Goal: Check status: Check status

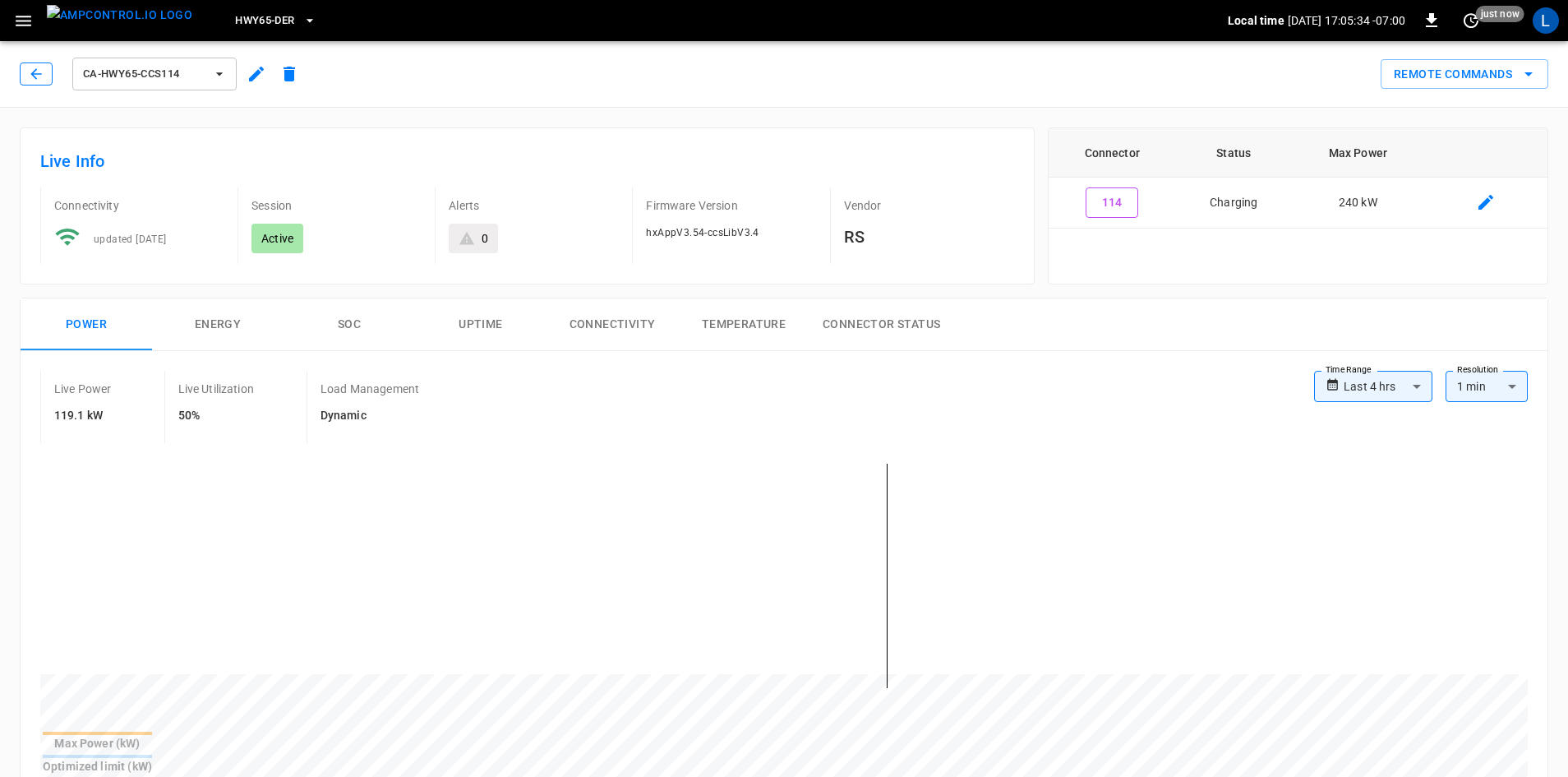
click at [28, 70] on icon "button" at bounding box center [36, 74] width 17 height 17
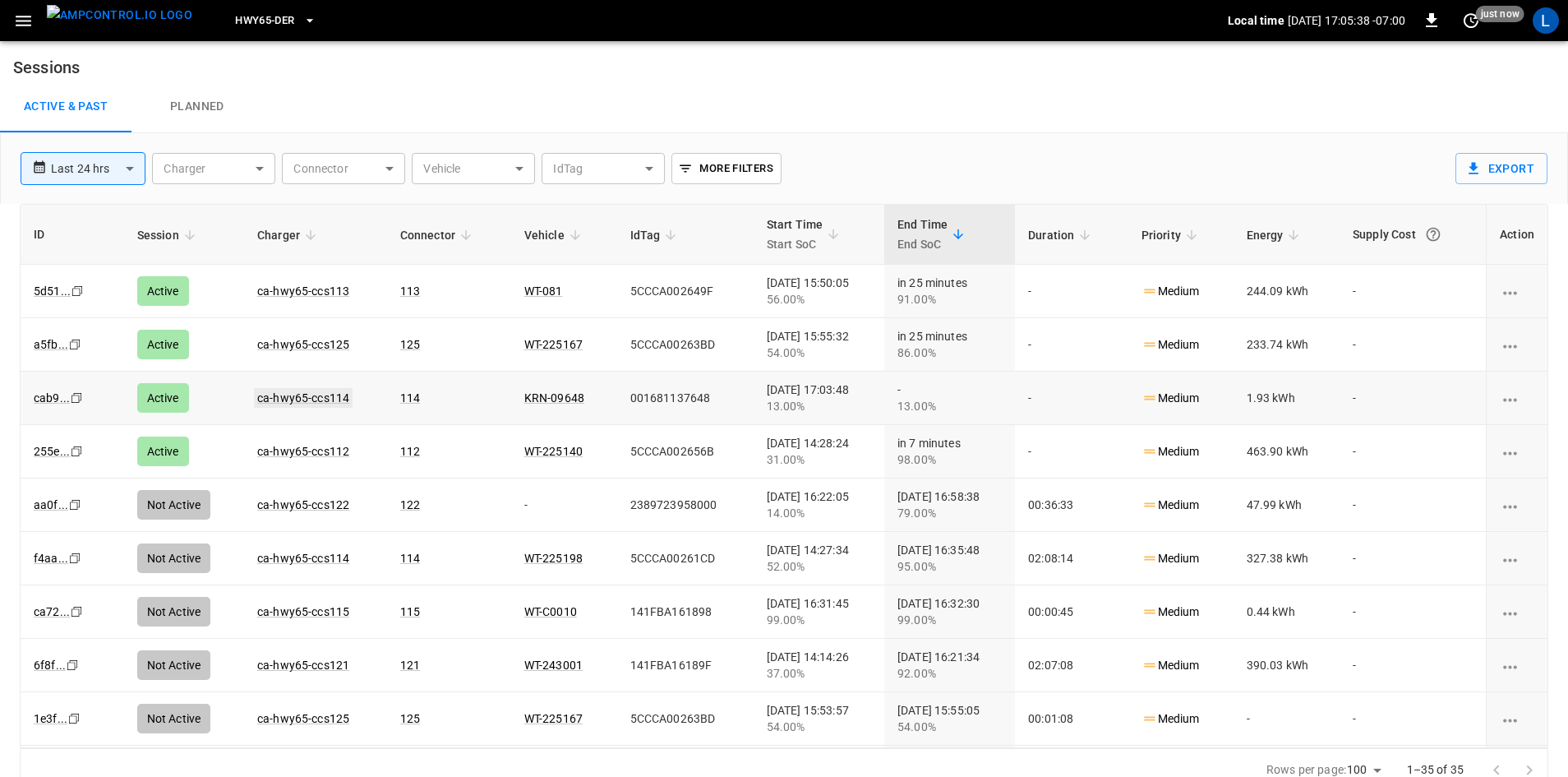
click at [309, 394] on link "ca-hwy65-ccs114" at bounding box center [304, 398] width 99 height 20
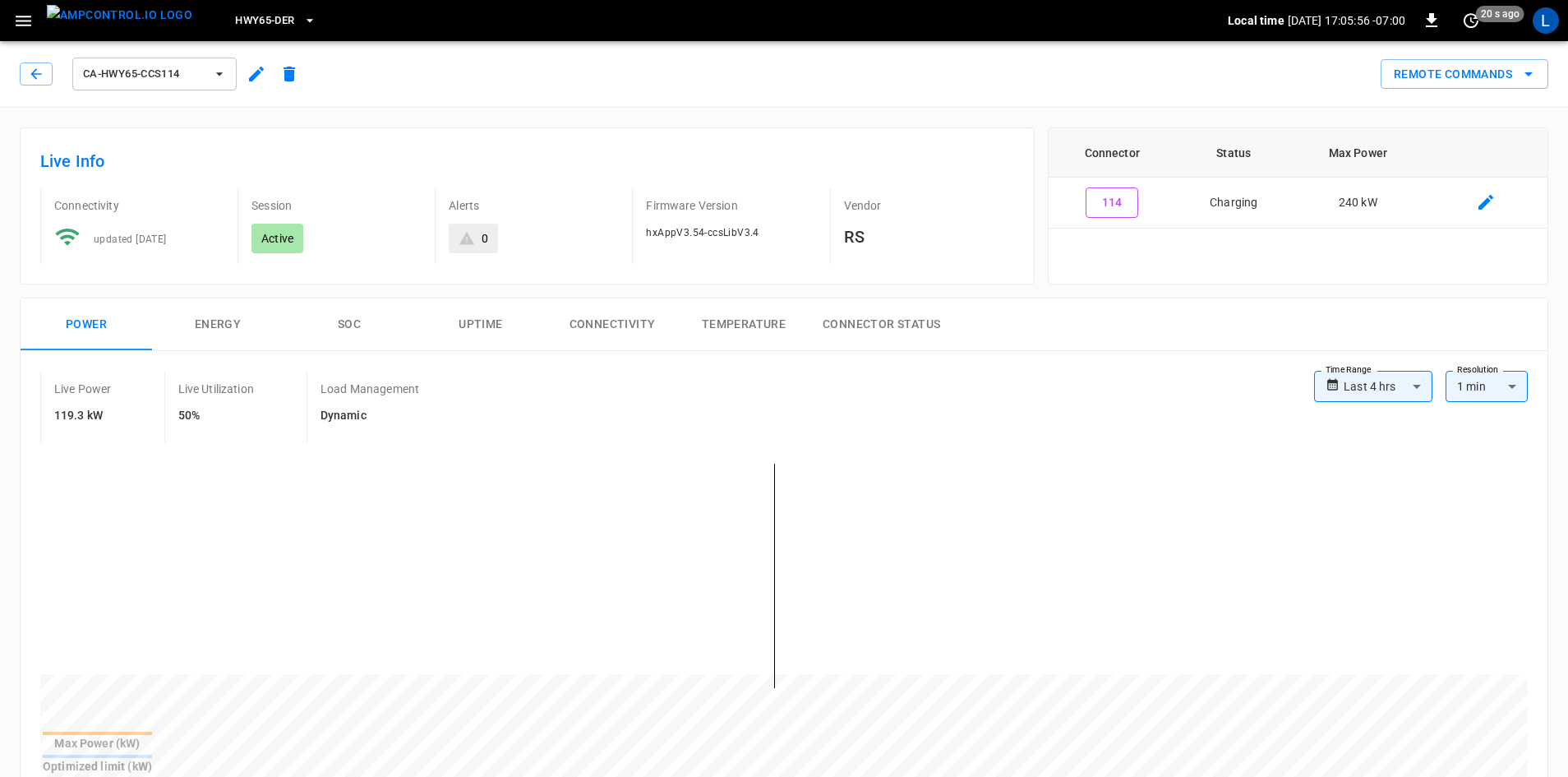
click at [359, 323] on button "SOC" at bounding box center [348, 324] width 131 height 52
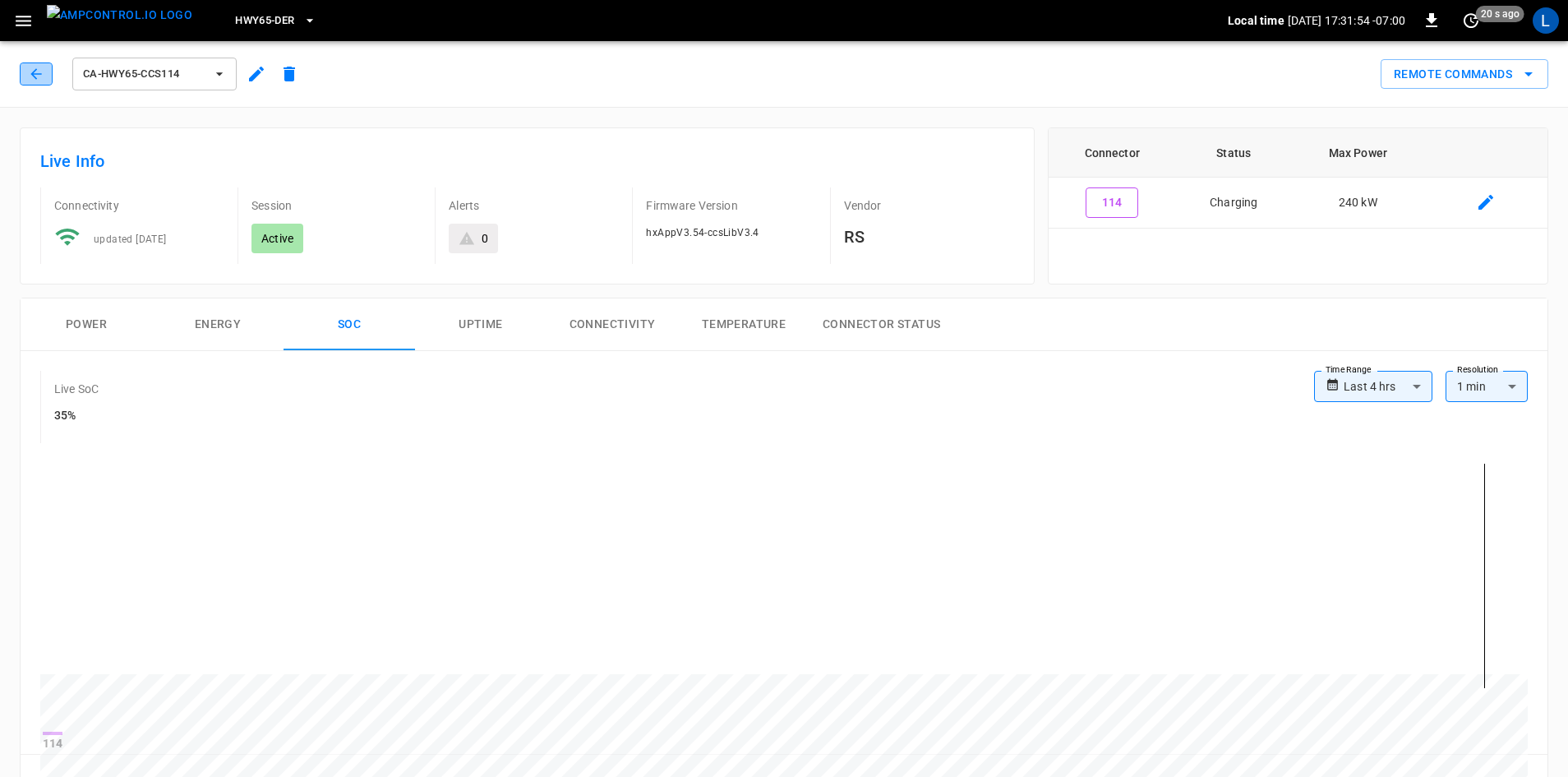
click at [36, 67] on icon "button" at bounding box center [36, 74] width 17 height 17
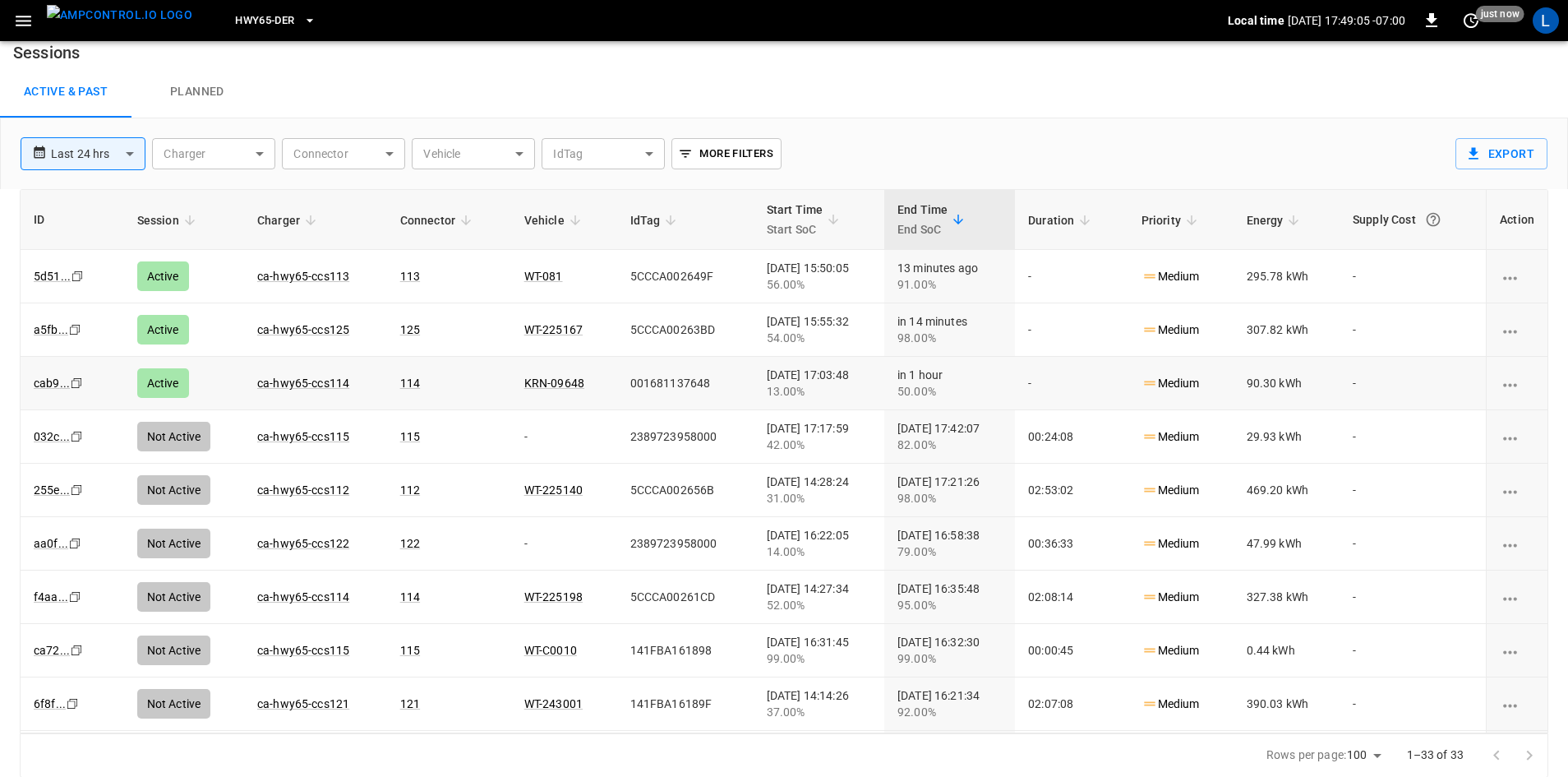
scroll to position [16, 0]
click at [276, 330] on link "ca-hwy65-ccs114" at bounding box center [304, 329] width 99 height 20
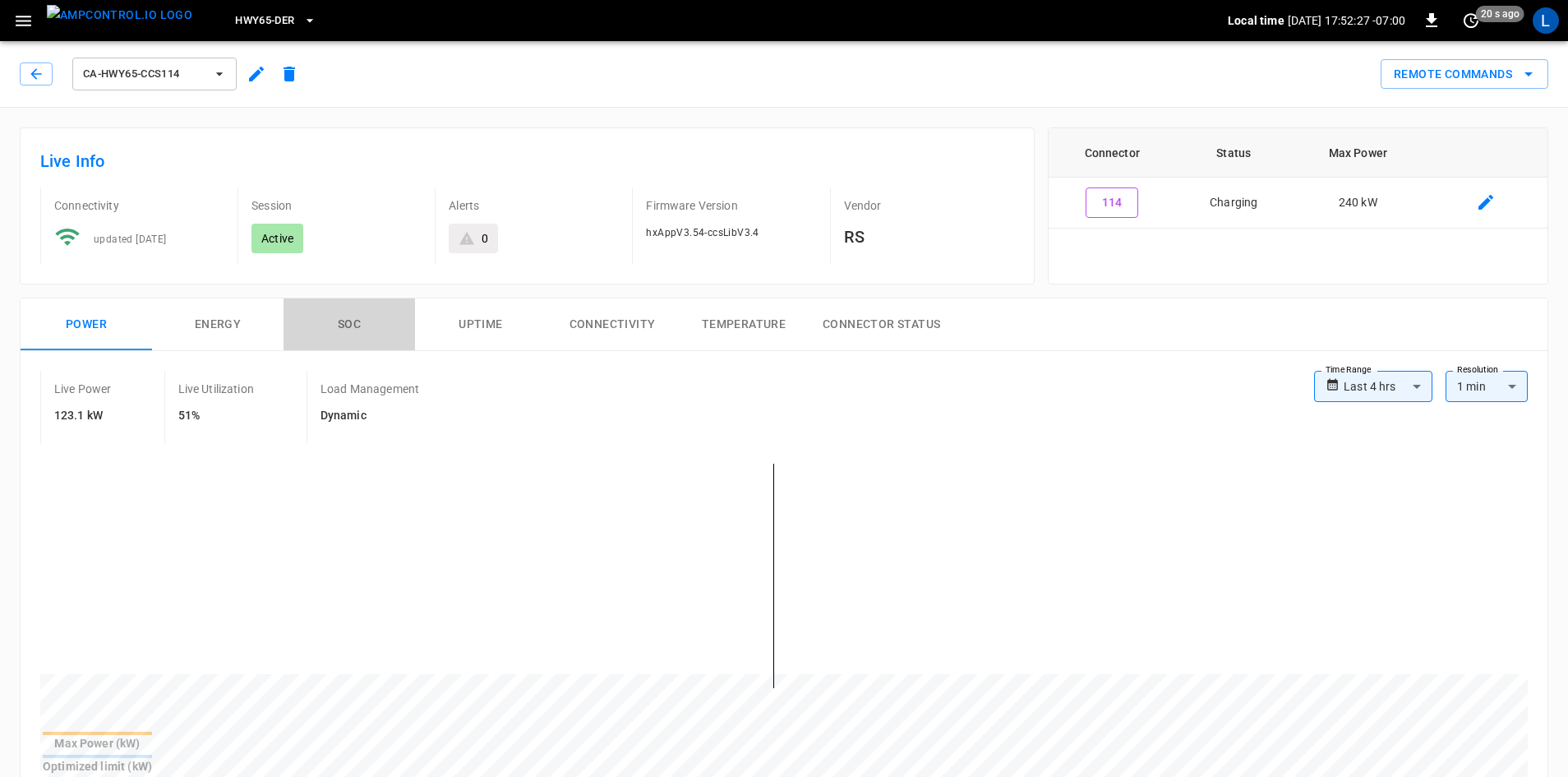
click at [331, 329] on button "SOC" at bounding box center [348, 324] width 131 height 52
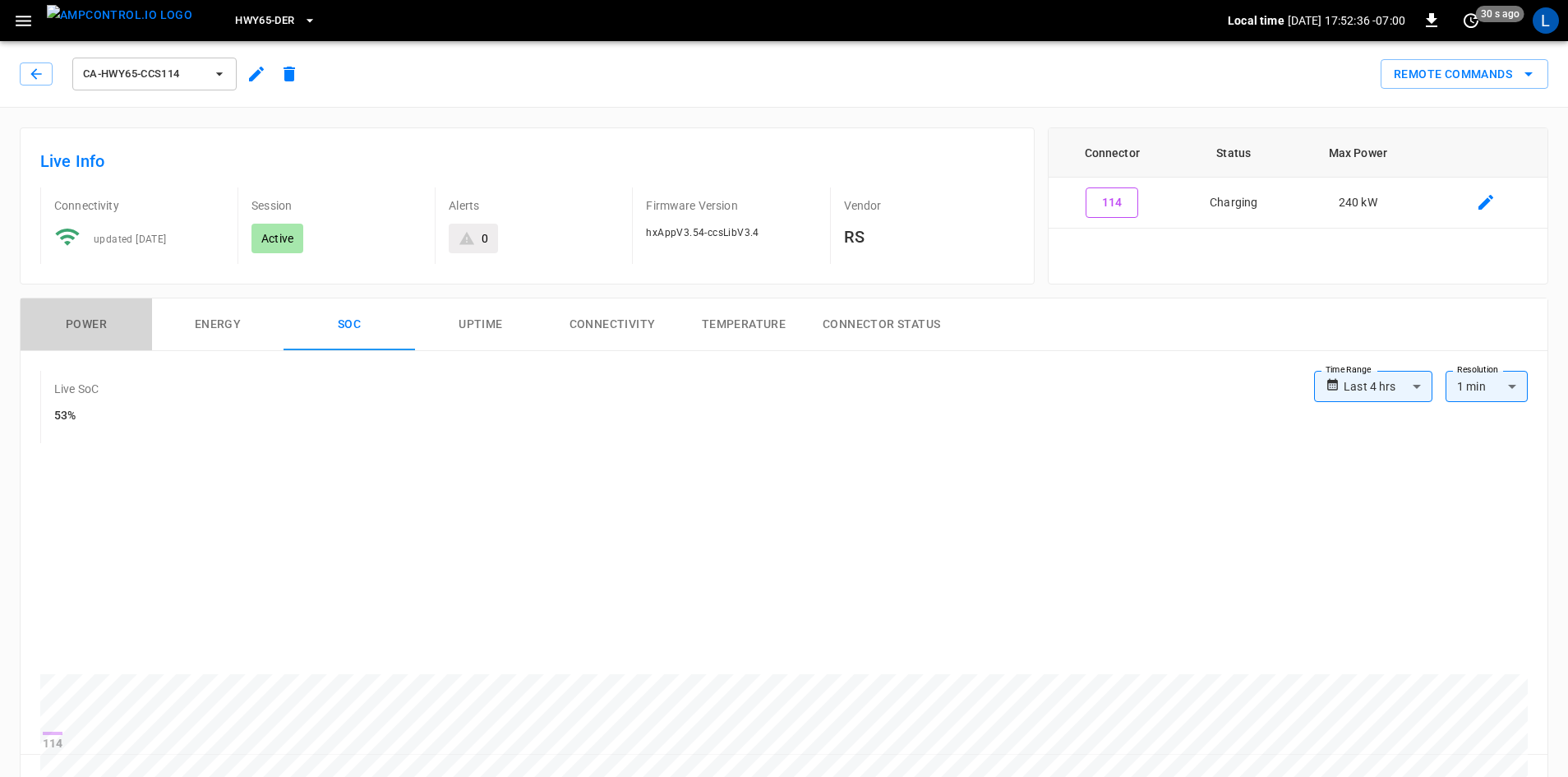
click at [97, 325] on button "Power" at bounding box center [85, 324] width 131 height 52
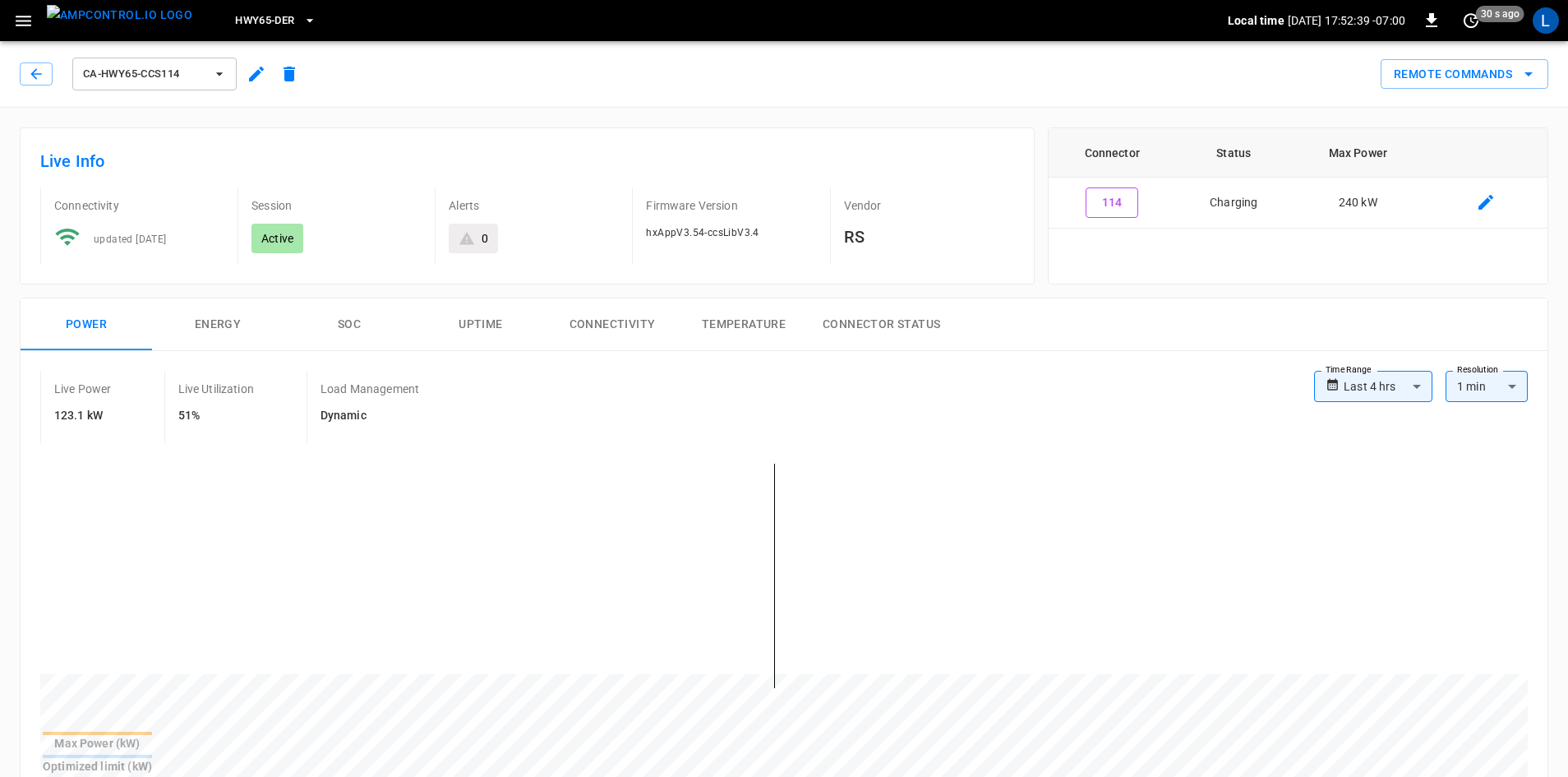
click at [347, 319] on button "SOC" at bounding box center [348, 324] width 131 height 52
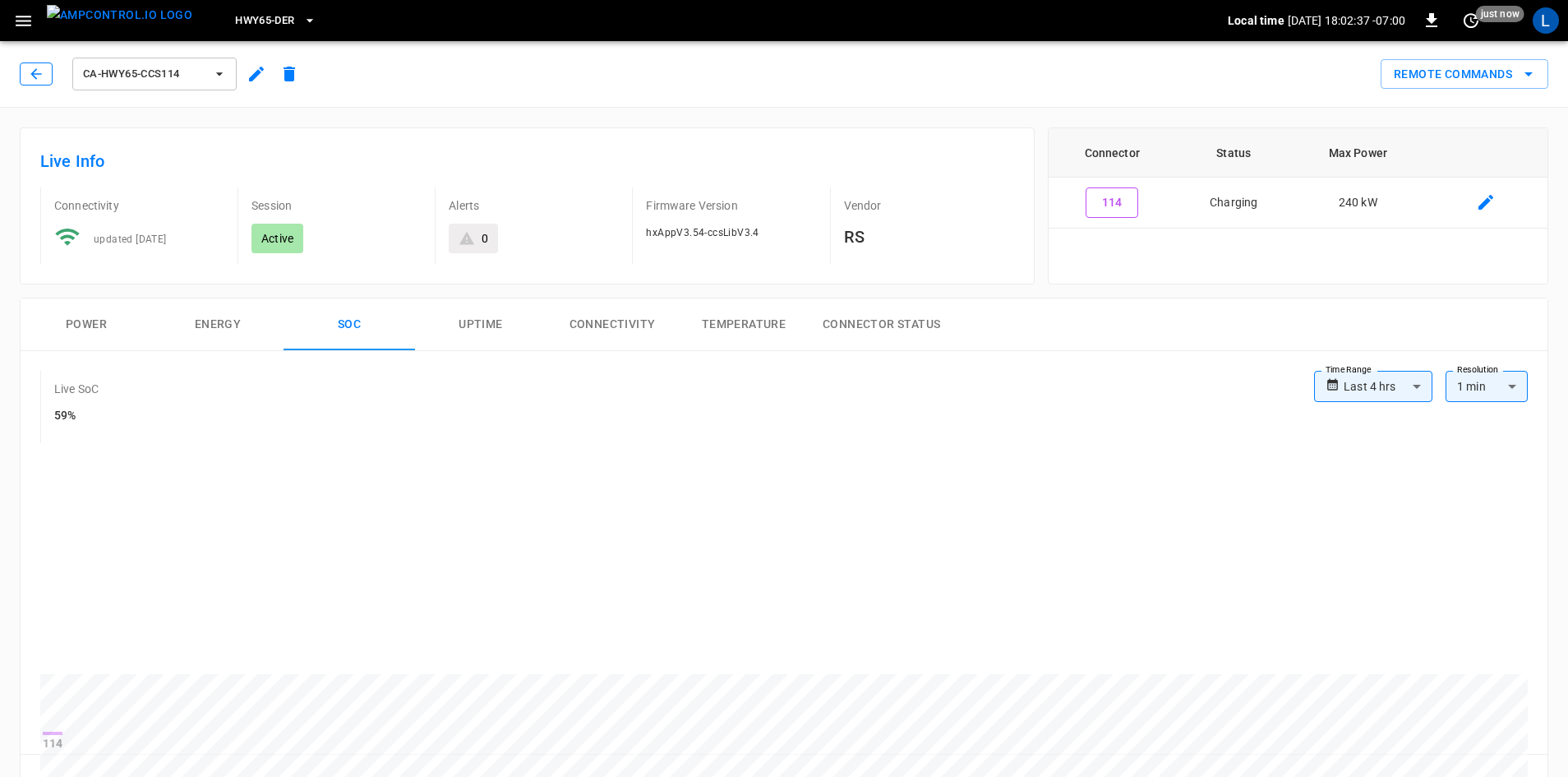
click at [35, 77] on icon "button" at bounding box center [36, 73] width 11 height 11
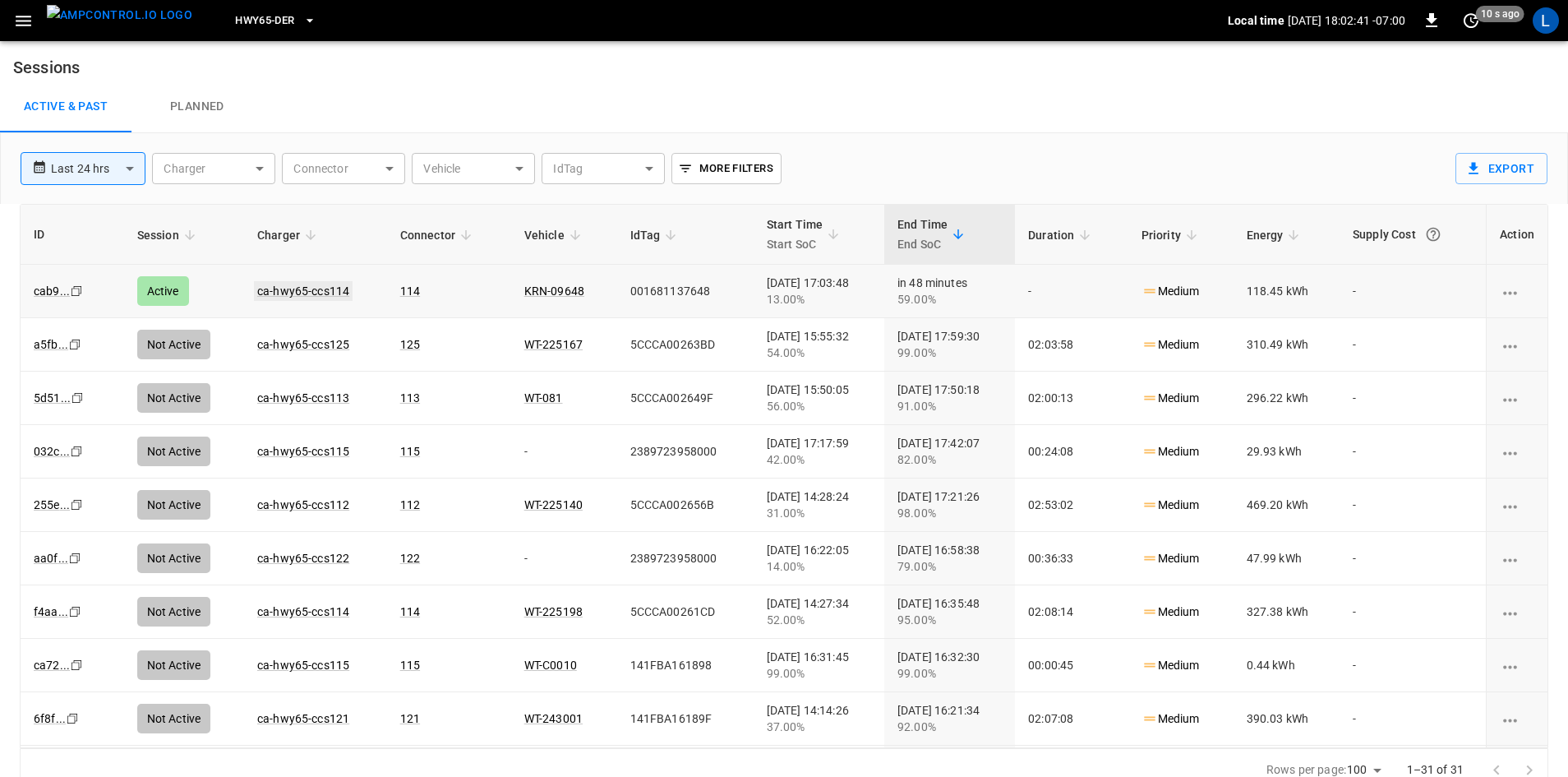
click at [302, 283] on link "ca-hwy65-ccs114" at bounding box center [304, 291] width 99 height 20
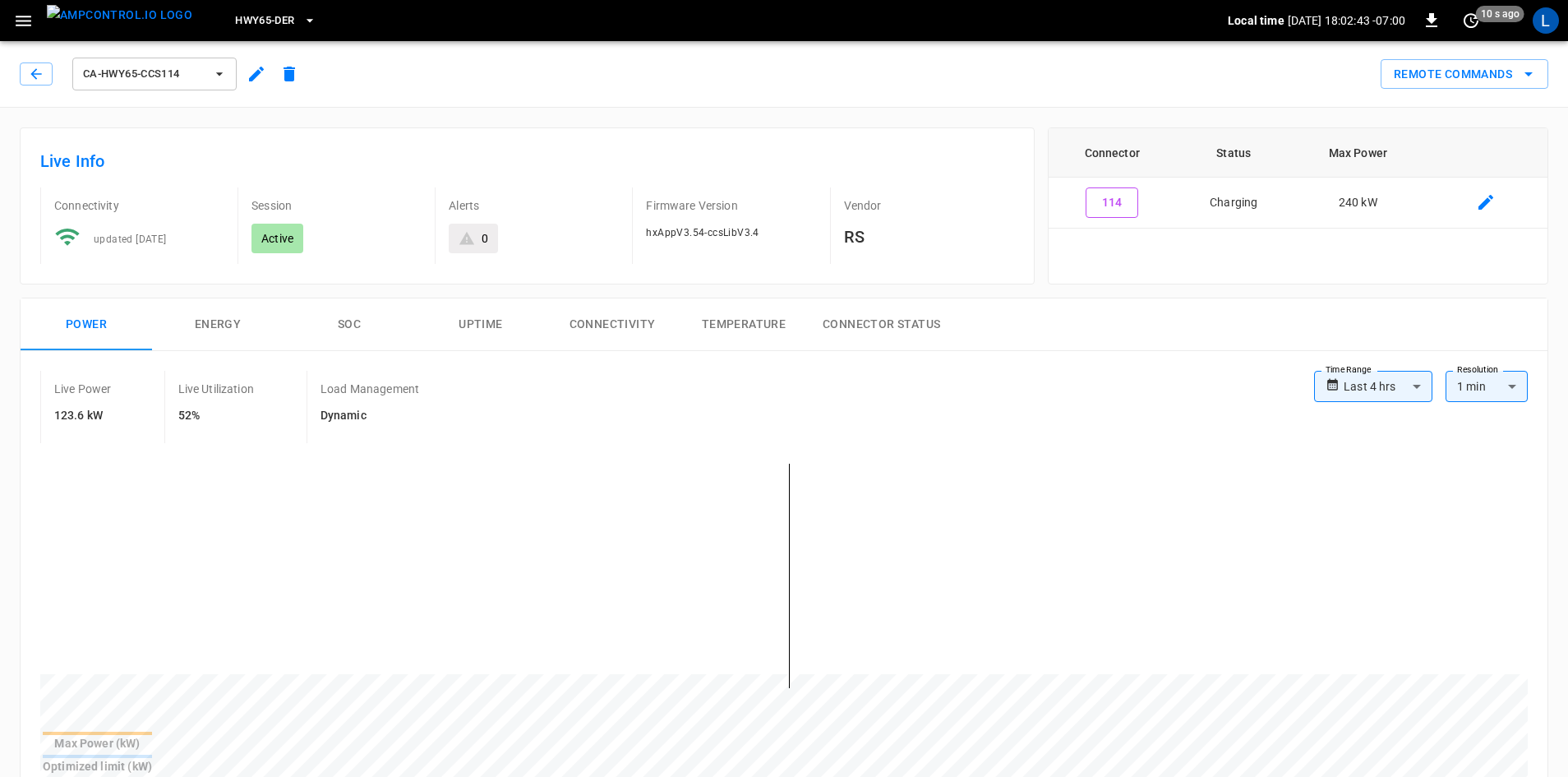
click at [340, 319] on button "SOC" at bounding box center [348, 324] width 131 height 52
